Goal: Check status: Check status

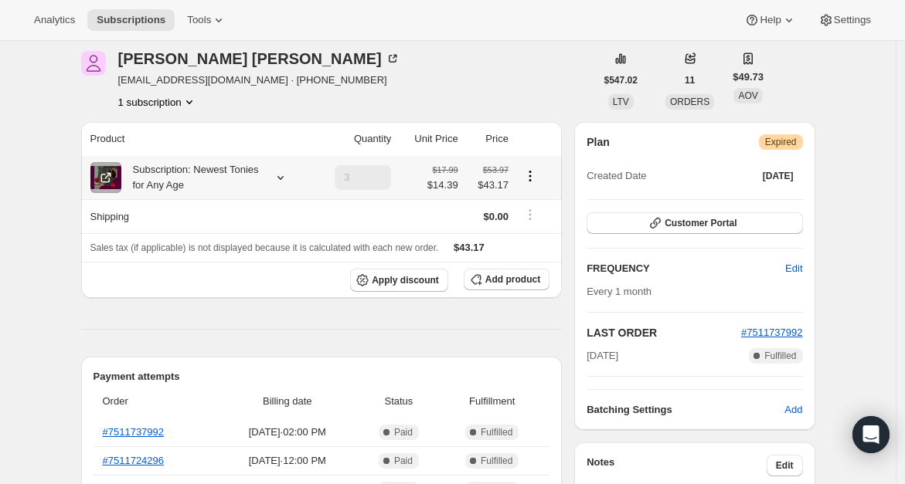
scroll to position [64, 0]
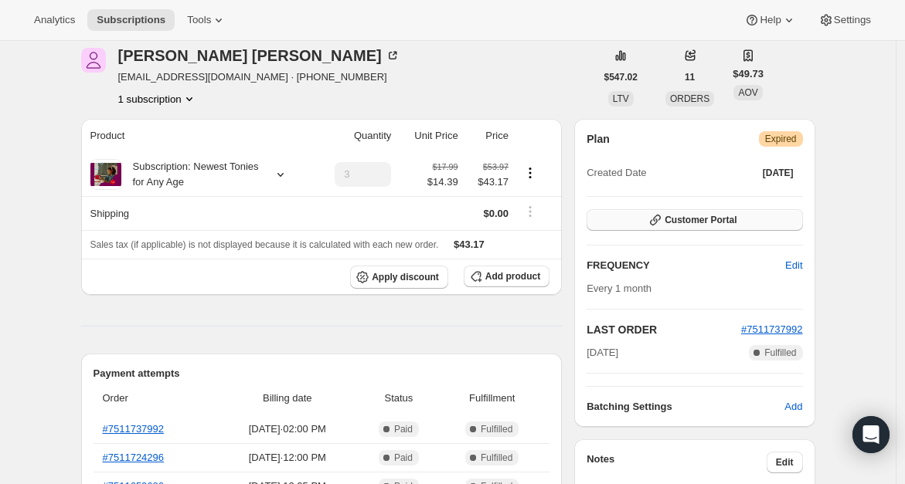
click at [678, 216] on span "Customer Portal" at bounding box center [700, 220] width 72 height 12
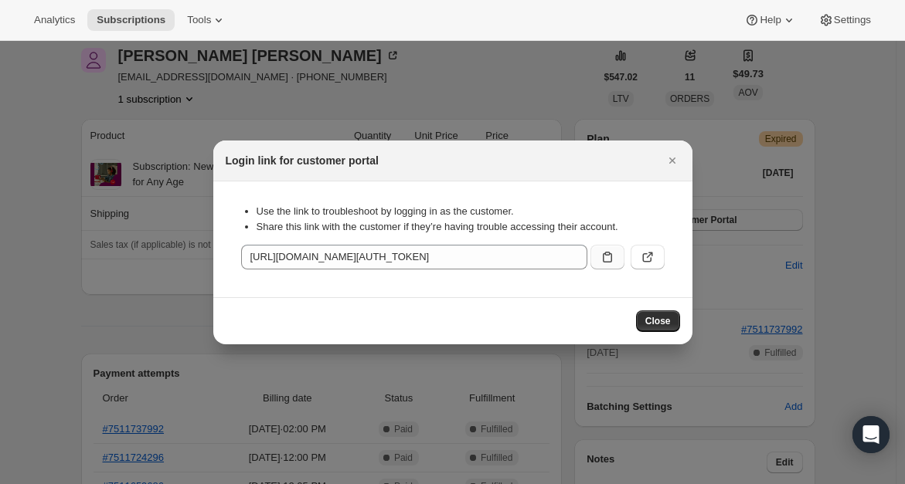
click at [609, 255] on icon ":rbs:" at bounding box center [606, 257] width 15 height 15
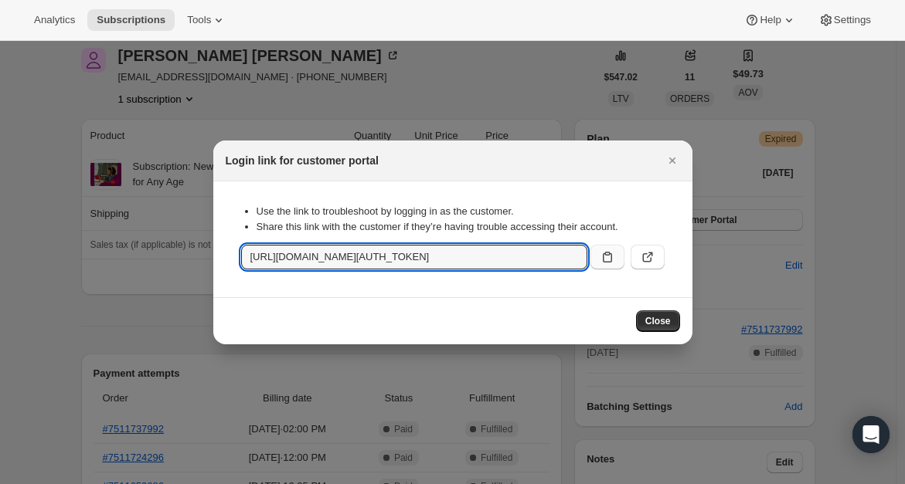
click at [655, 243] on div ":rbs:" at bounding box center [624, 254] width 80 height 31
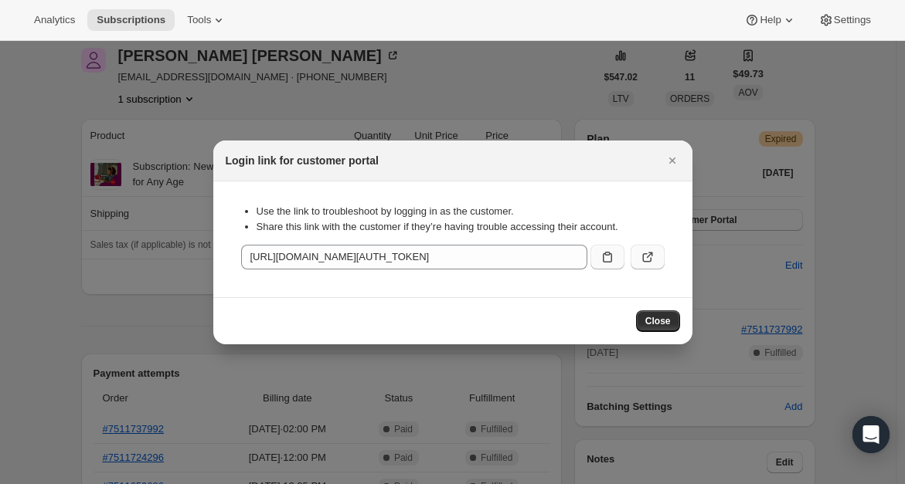
click at [652, 253] on icon ":rbs:" at bounding box center [647, 257] width 15 height 15
click at [613, 267] on button ":rbs:" at bounding box center [607, 257] width 34 height 25
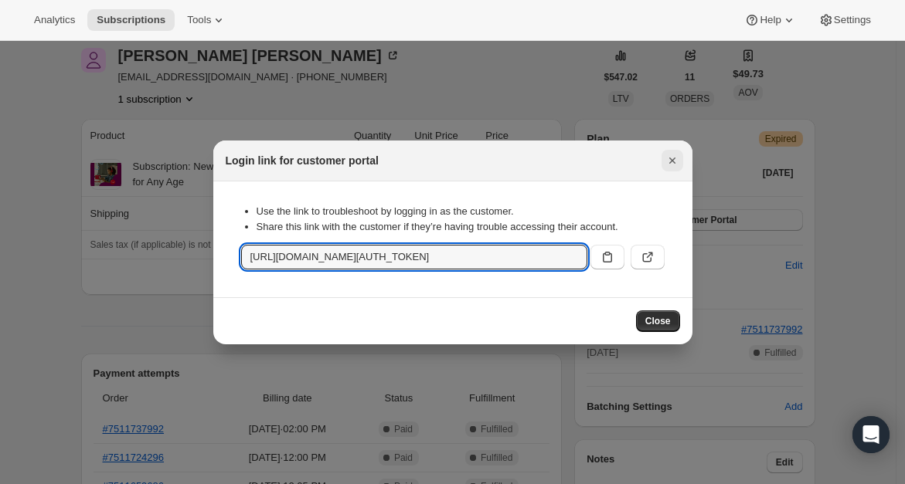
click at [673, 153] on icon "Close" at bounding box center [671, 160] width 15 height 15
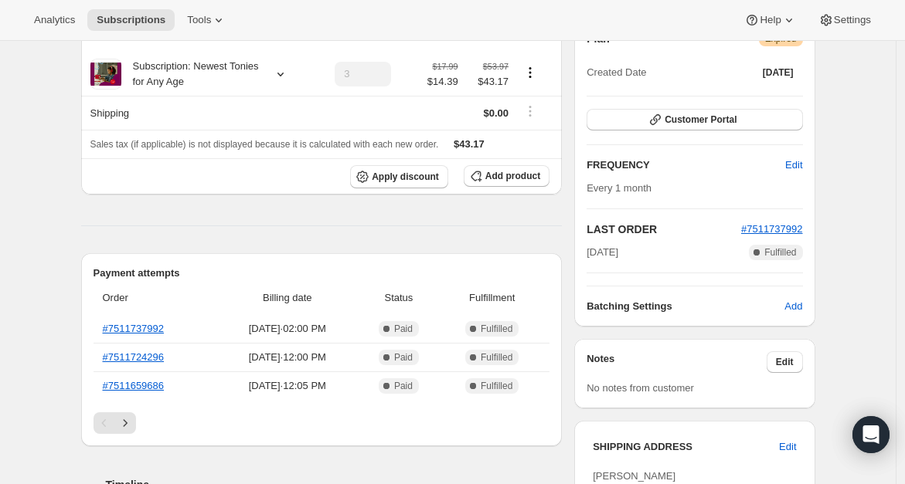
scroll to position [0, 0]
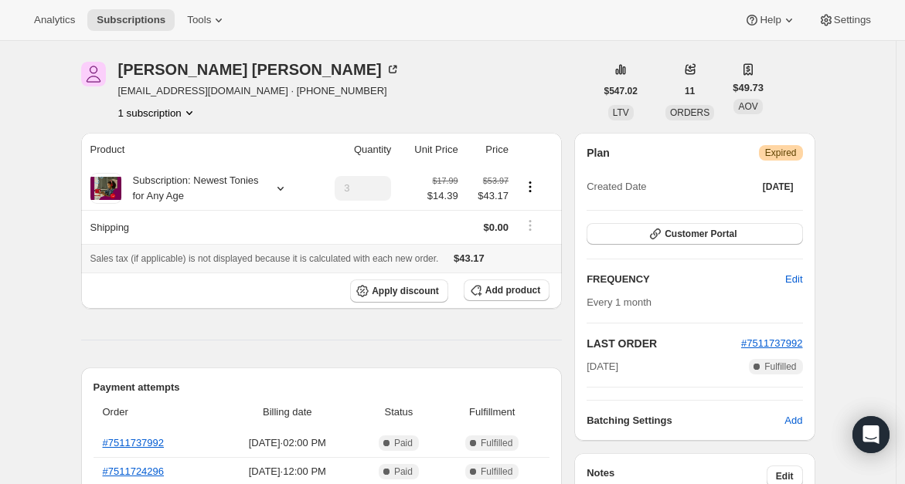
scroll to position [234, 0]
